Goal: Transaction & Acquisition: Obtain resource

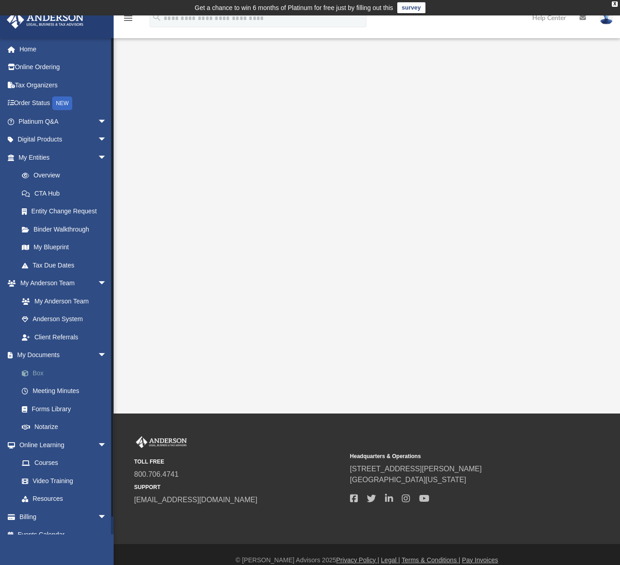
click at [60, 372] on link "Box" at bounding box center [67, 373] width 108 height 18
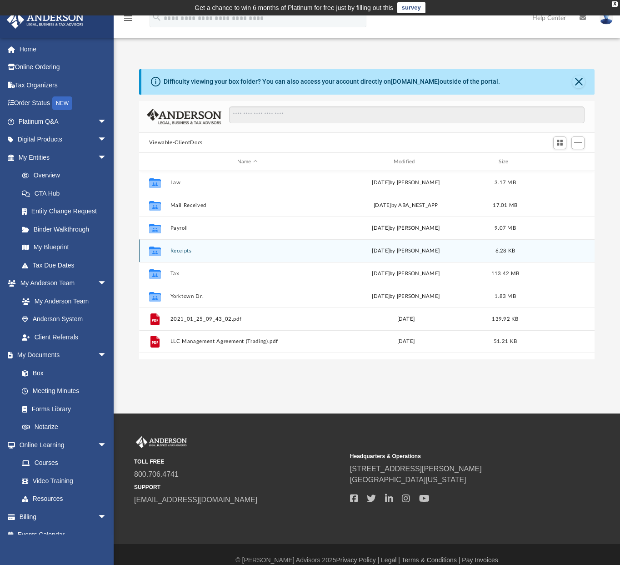
scroll to position [200, 449]
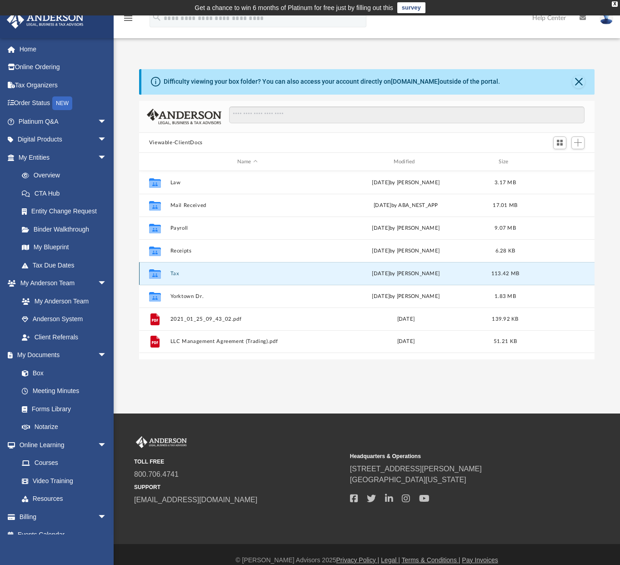
click at [213, 271] on button "Tax" at bounding box center [247, 274] width 155 height 6
click at [182, 274] on button "Tax" at bounding box center [247, 274] width 155 height 6
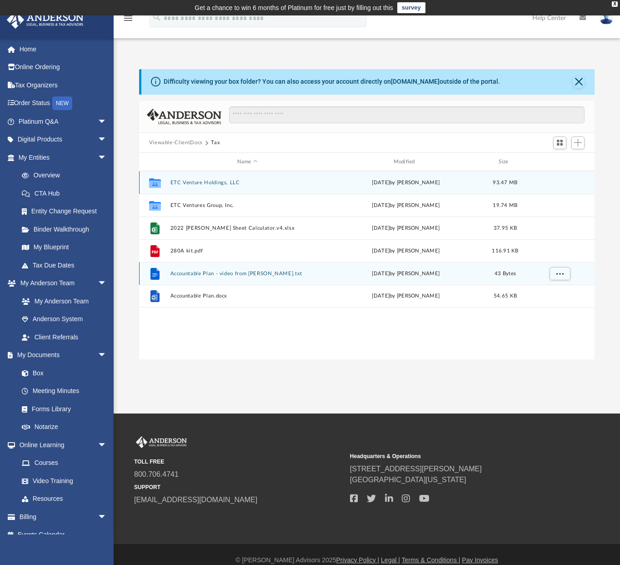
click at [176, 274] on button "Accountable Plan - video from [PERSON_NAME].txt" at bounding box center [247, 274] width 155 height 6
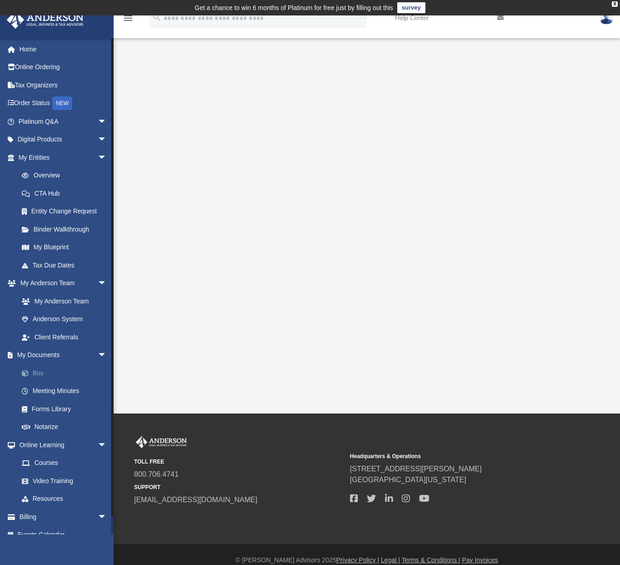
click at [63, 371] on link "Box" at bounding box center [67, 373] width 108 height 18
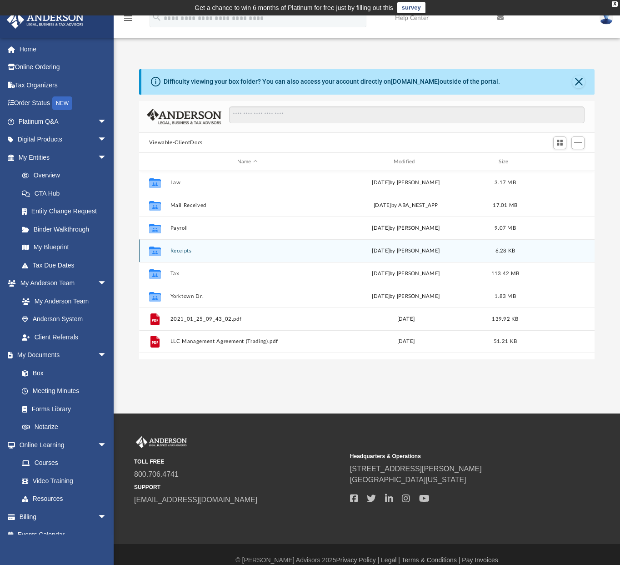
scroll to position [200, 449]
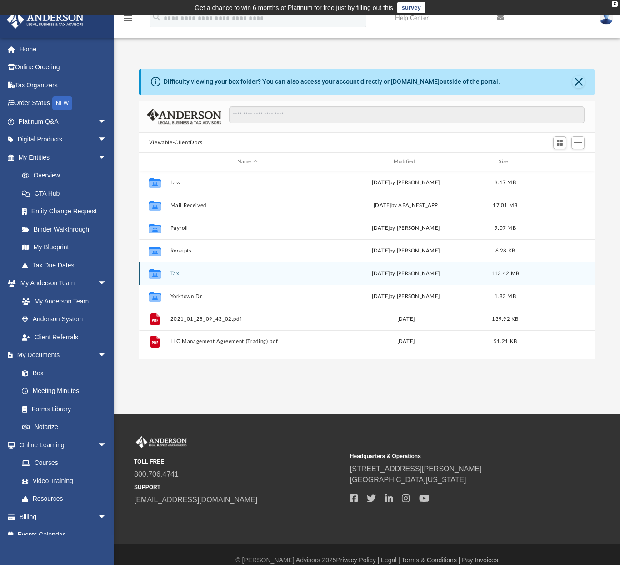
click at [191, 269] on div "Collaborated Folder Tax [DATE] by [PERSON_NAME] 113.42 MB" at bounding box center [367, 273] width 456 height 23
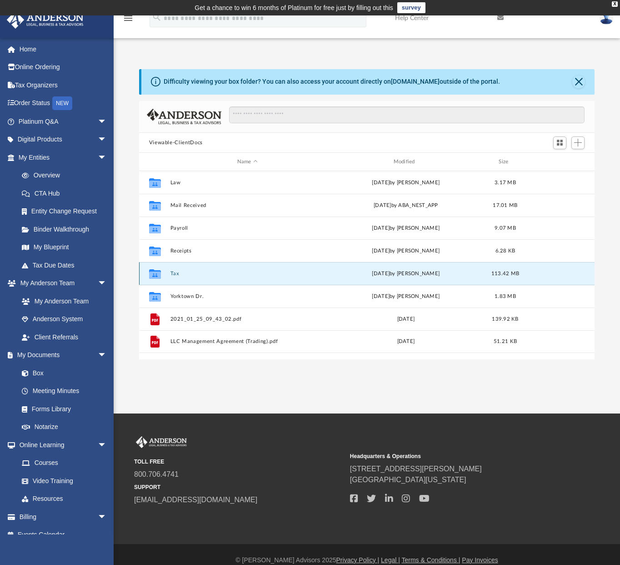
click at [171, 275] on button "Tax" at bounding box center [247, 274] width 155 height 6
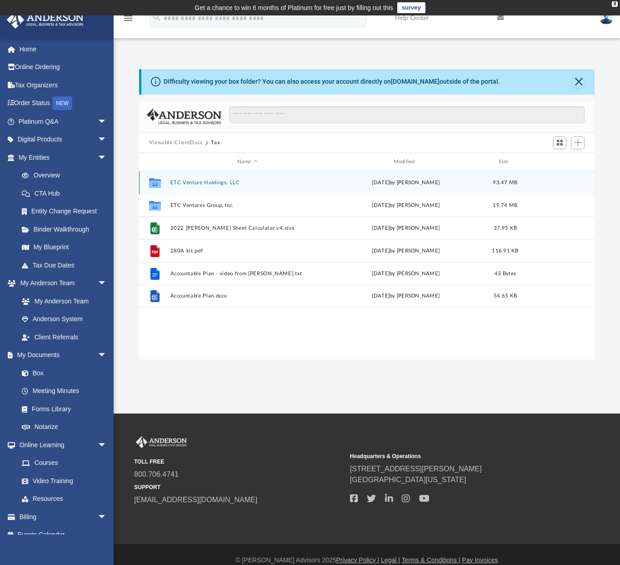
click at [234, 179] on div "Collaborated Folder ETC Venture Holdings, LLC [DATE] by [PERSON_NAME] 93.47 MB" at bounding box center [367, 182] width 456 height 23
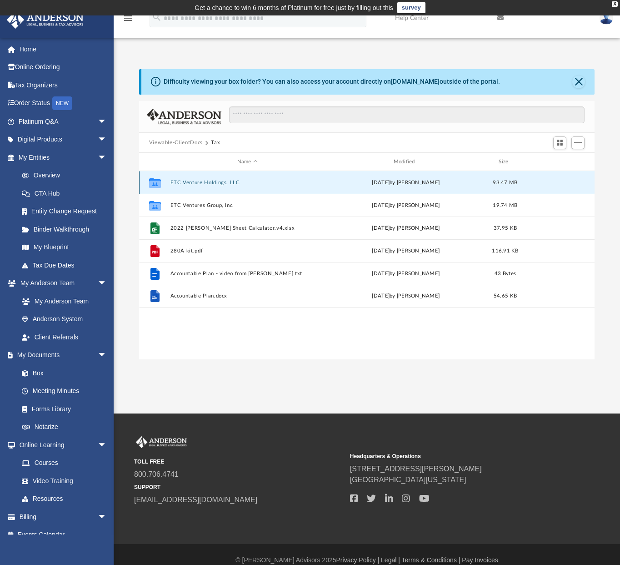
click at [231, 181] on button "ETC Venture Holdings, LLC" at bounding box center [247, 183] width 155 height 6
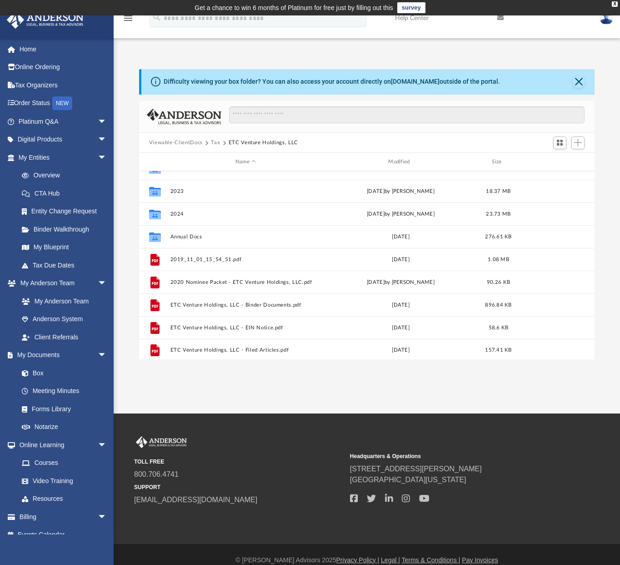
scroll to position [130, 0]
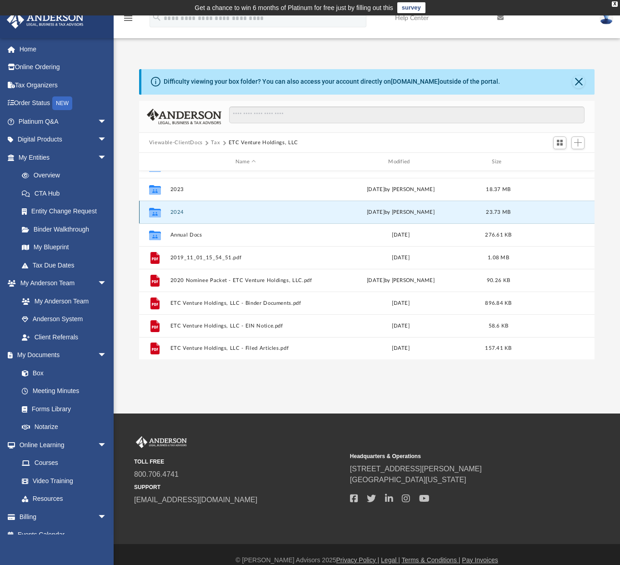
click at [175, 212] on button "2024" at bounding box center [245, 212] width 151 height 6
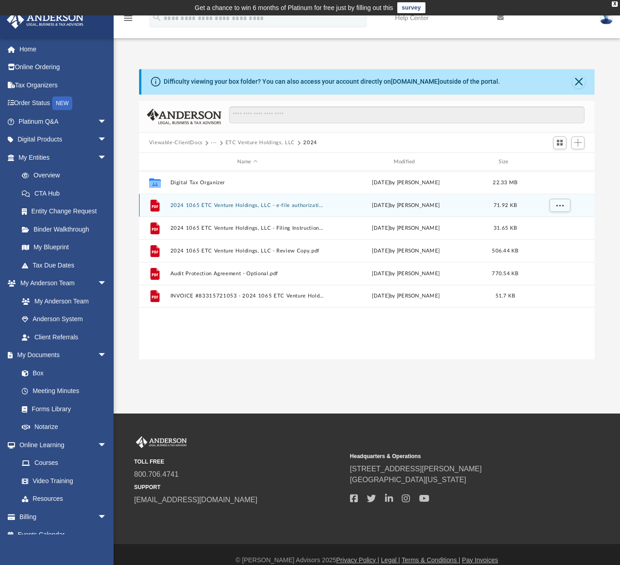
scroll to position [0, 0]
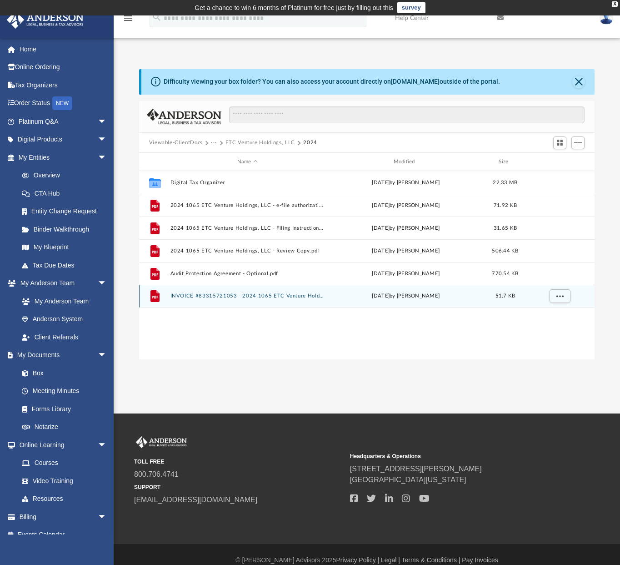
click at [244, 297] on button "INVOICE #83315721053 - 2024 1065 ETC Venture Holdings, LLC.pdf" at bounding box center [247, 296] width 155 height 6
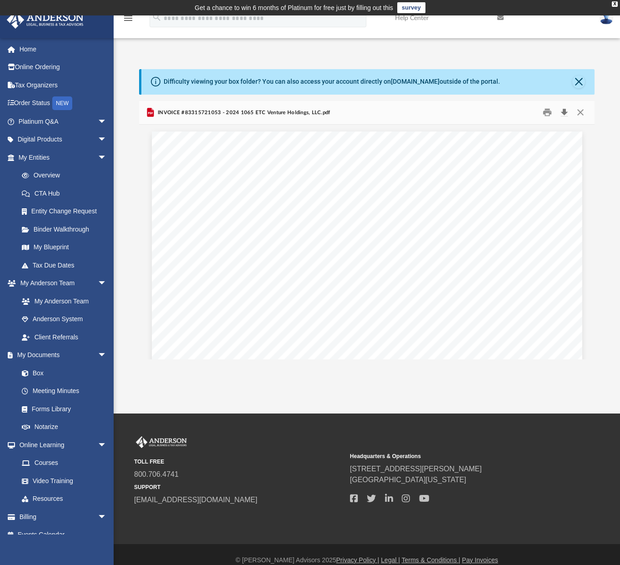
click at [564, 112] on button "Download" at bounding box center [564, 113] width 16 height 14
click at [604, 90] on div "Difficulty viewing your box folder? You can also access your account directly o…" at bounding box center [367, 214] width 507 height 291
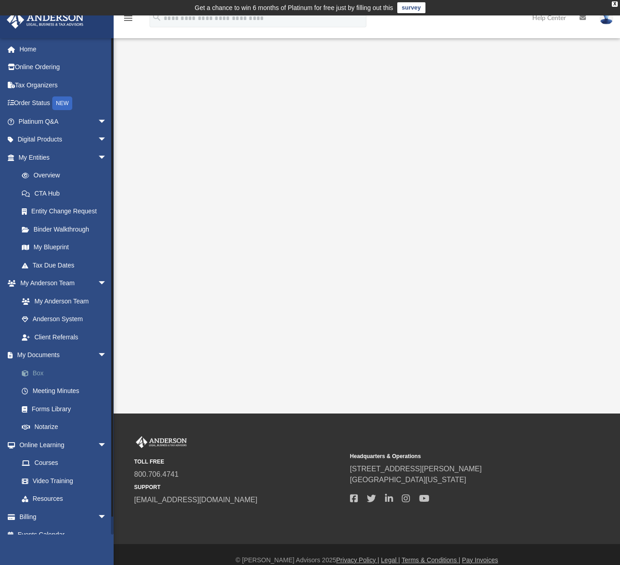
click at [59, 370] on link "Box" at bounding box center [67, 373] width 108 height 18
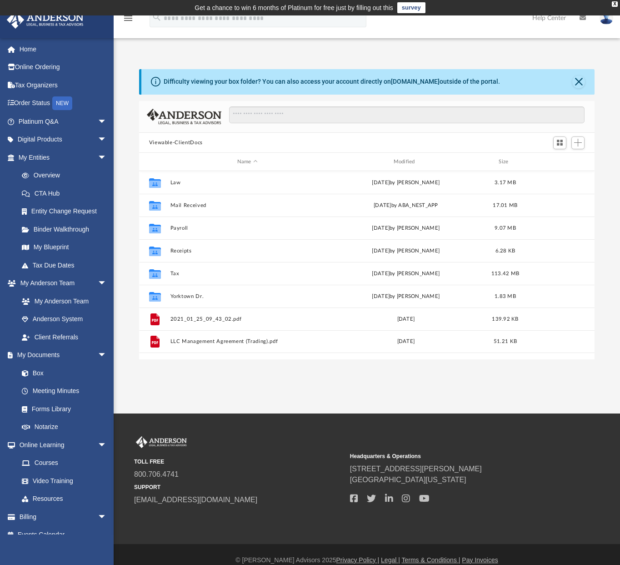
scroll to position [200, 449]
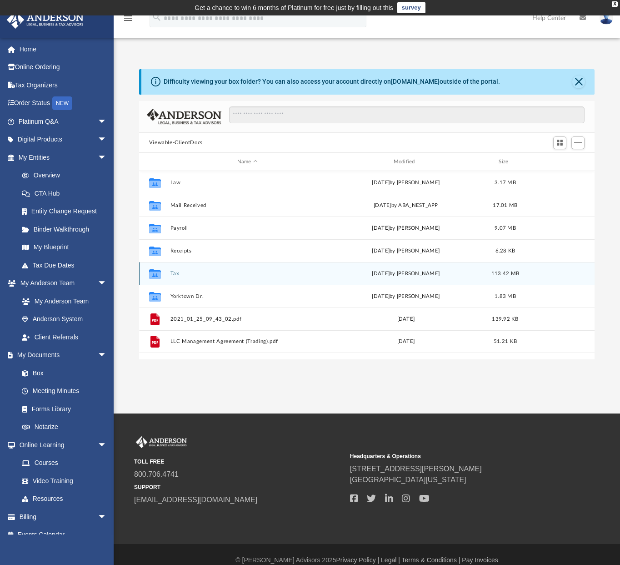
click at [175, 273] on button "Tax" at bounding box center [247, 274] width 155 height 6
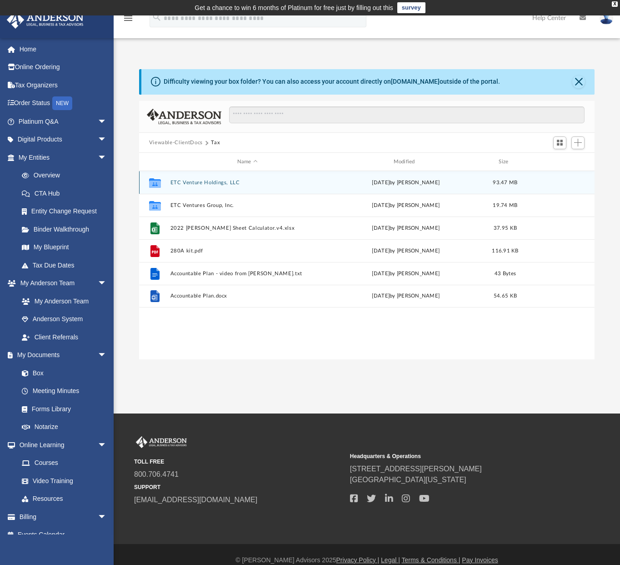
click at [221, 182] on button "ETC Venture Holdings, LLC" at bounding box center [247, 183] width 155 height 6
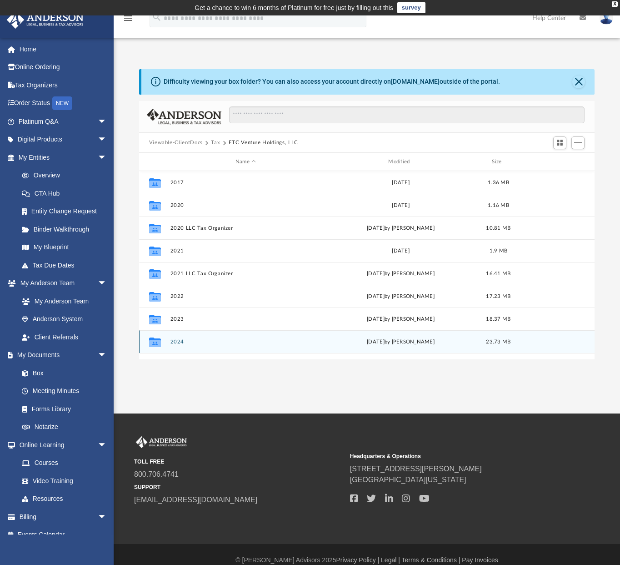
click at [175, 338] on div "Collaborated Folder 2024 [DATE] by [PERSON_NAME] 23.73 MB" at bounding box center [367, 341] width 456 height 23
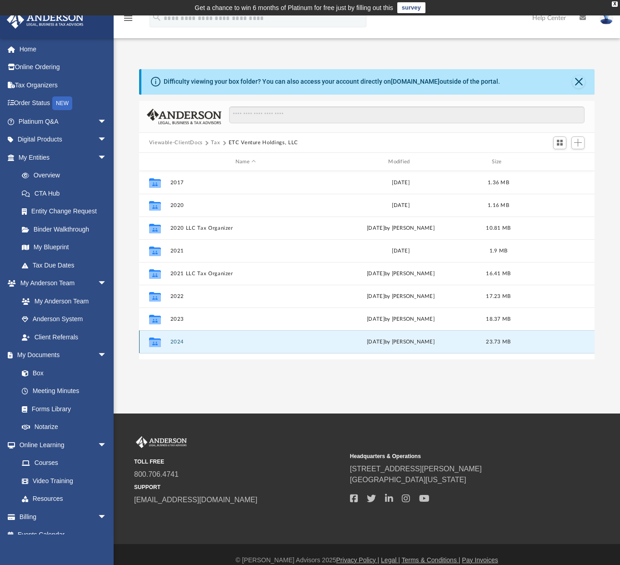
click at [176, 340] on button "2024" at bounding box center [245, 342] width 151 height 6
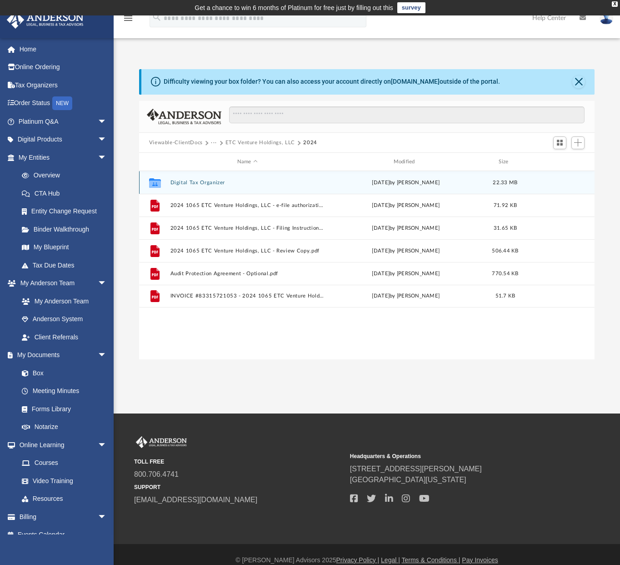
click at [193, 181] on button "Digital Tax Organizer" at bounding box center [247, 183] width 155 height 6
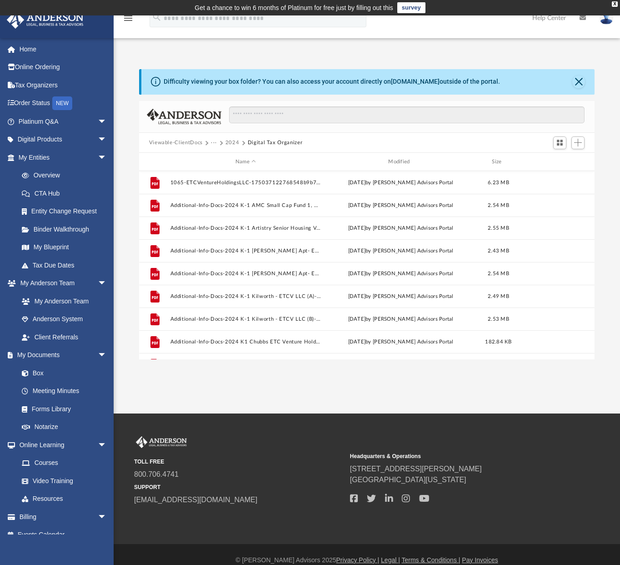
click at [235, 140] on button "2024" at bounding box center [233, 143] width 14 height 8
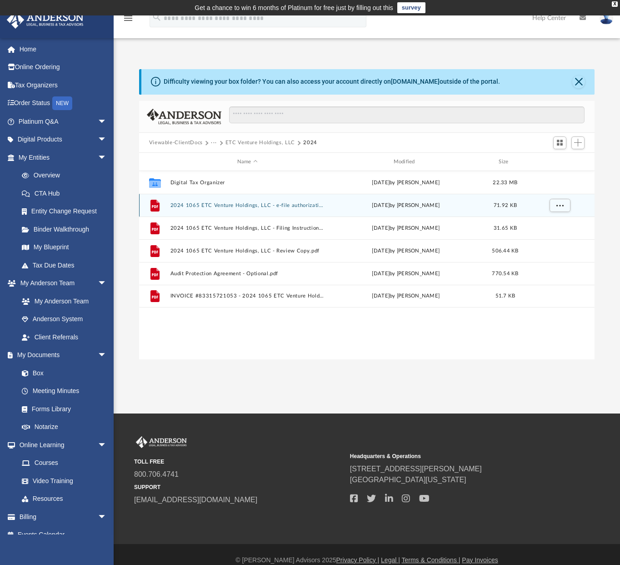
click at [189, 205] on button "2024 1065 ETC Venture Holdings, LLC - e-file authorization - please sign.pdf" at bounding box center [247, 205] width 155 height 6
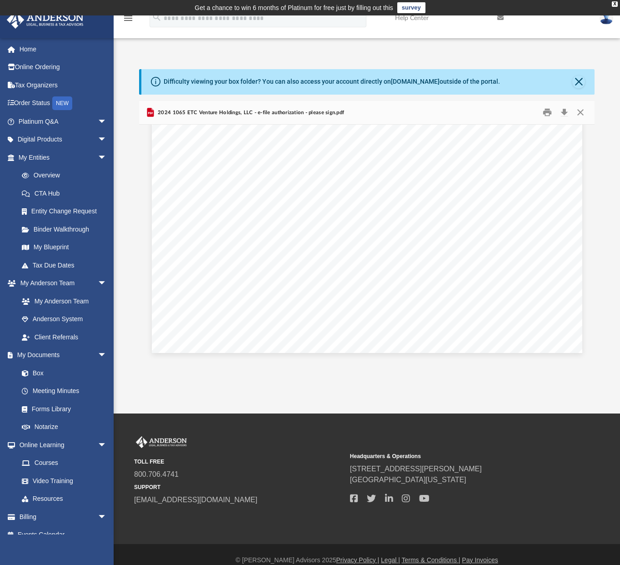
scroll to position [11, 0]
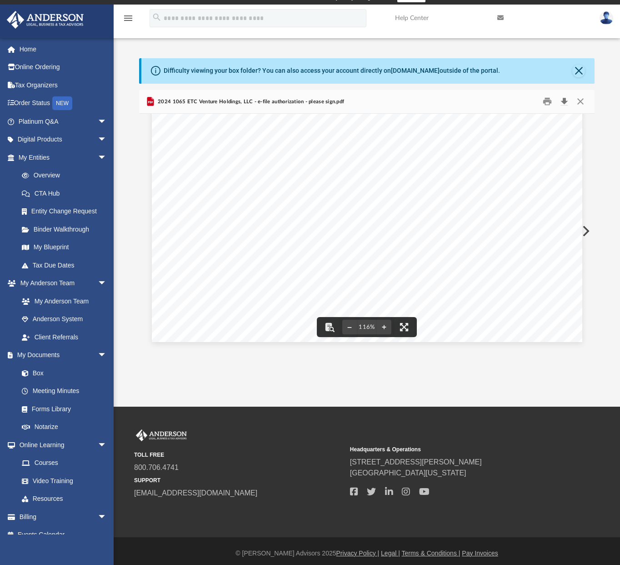
click at [565, 101] on button "Download" at bounding box center [564, 102] width 16 height 14
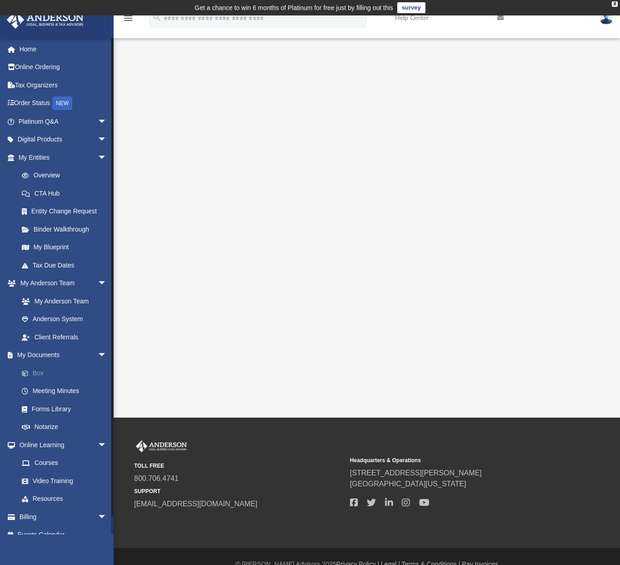
click at [40, 374] on link "Box" at bounding box center [67, 373] width 108 height 18
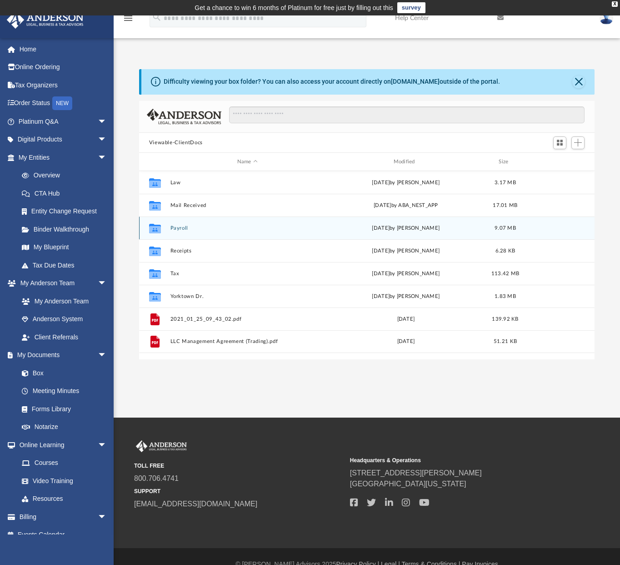
scroll to position [200, 449]
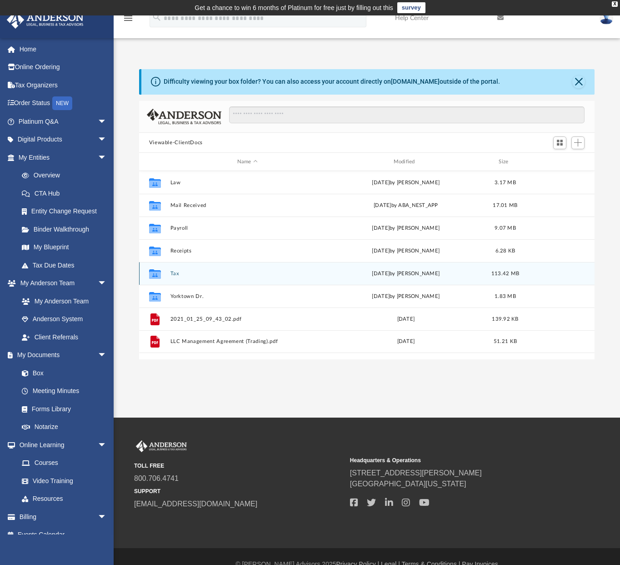
click at [175, 274] on button "Tax" at bounding box center [247, 274] width 155 height 6
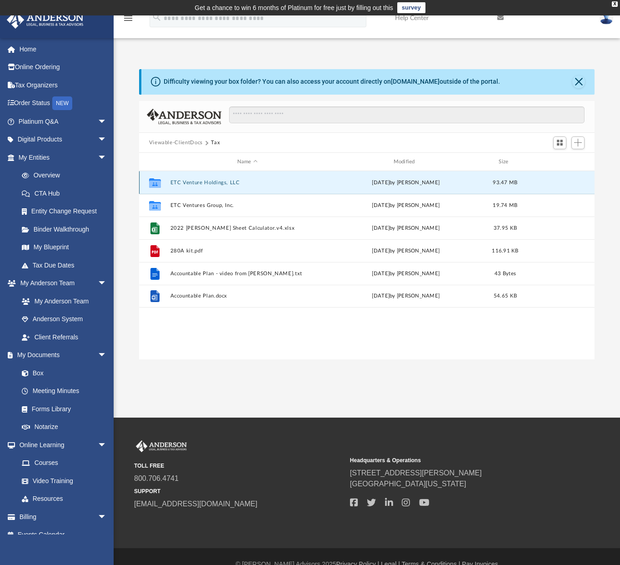
click at [220, 180] on button "ETC Venture Holdings, LLC" at bounding box center [247, 183] width 155 height 6
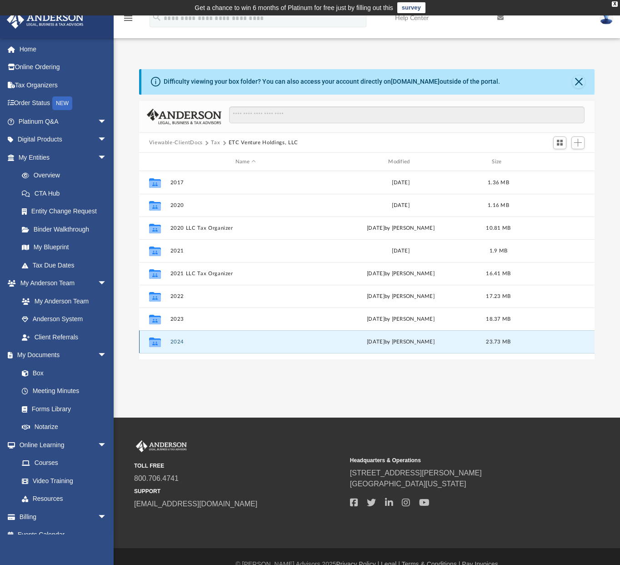
click at [178, 339] on button "2024" at bounding box center [245, 342] width 151 height 6
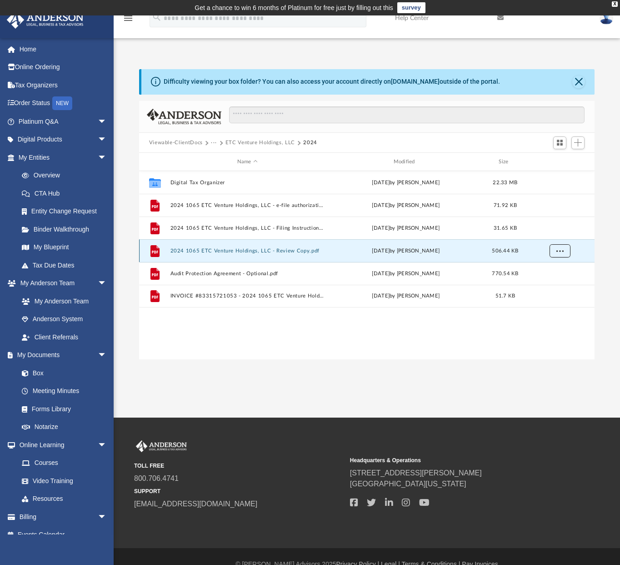
click at [565, 251] on button "More options" at bounding box center [559, 251] width 21 height 14
click at [546, 281] on li "Download" at bounding box center [551, 284] width 26 height 10
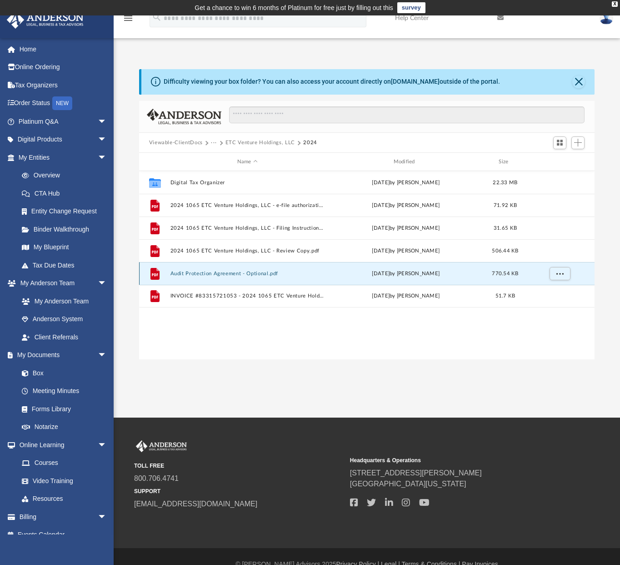
click at [263, 271] on button "Audit Protection Agreement - Optional.pdf" at bounding box center [247, 274] width 155 height 6
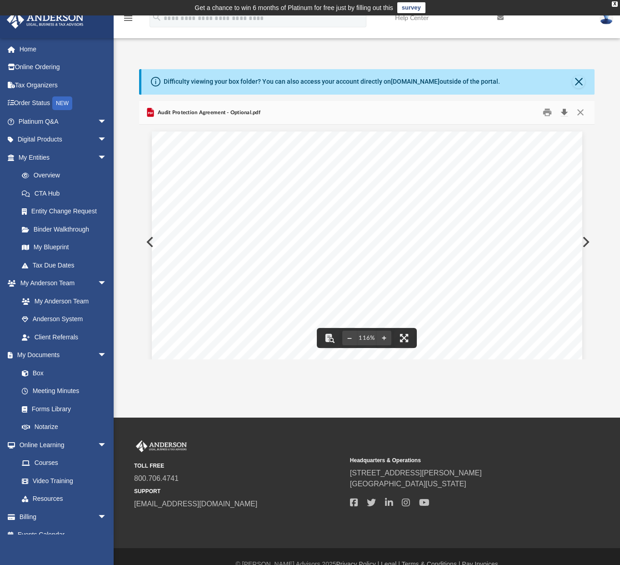
click at [564, 114] on button "Download" at bounding box center [564, 113] width 16 height 14
